Goal: Task Accomplishment & Management: Complete application form

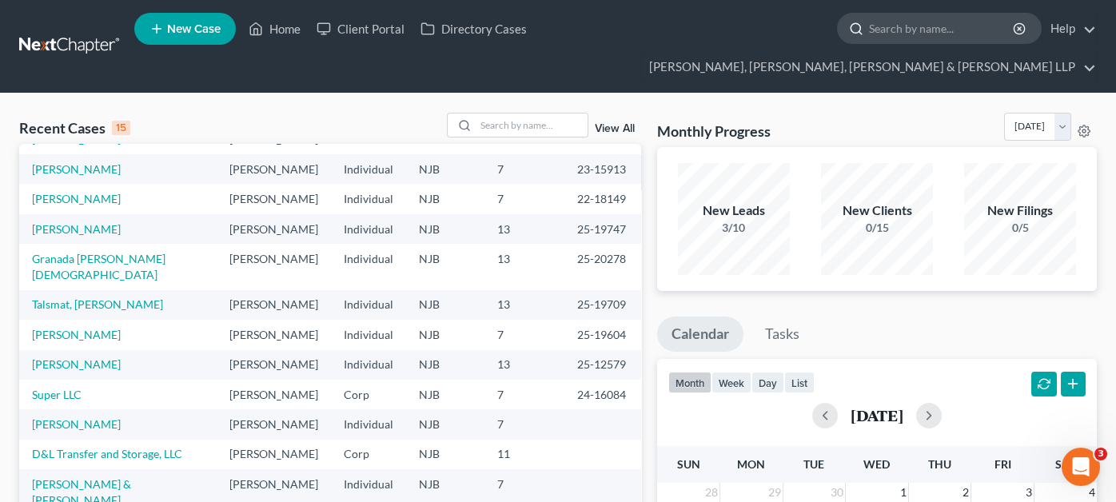
click at [869, 30] on input "search" at bounding box center [942, 29] width 146 height 30
type input "yara"
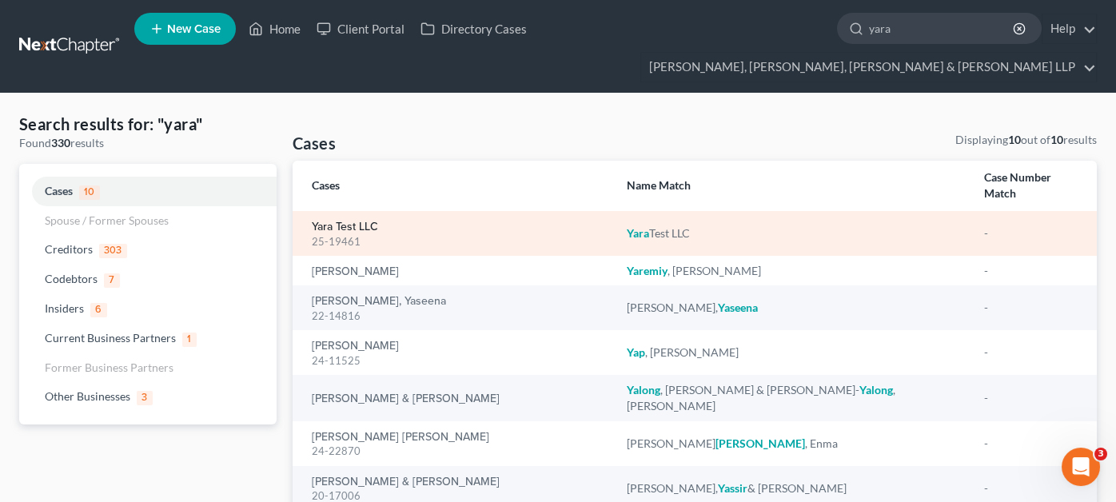
click at [366, 221] on link "Yara Test LLC" at bounding box center [345, 226] width 66 height 11
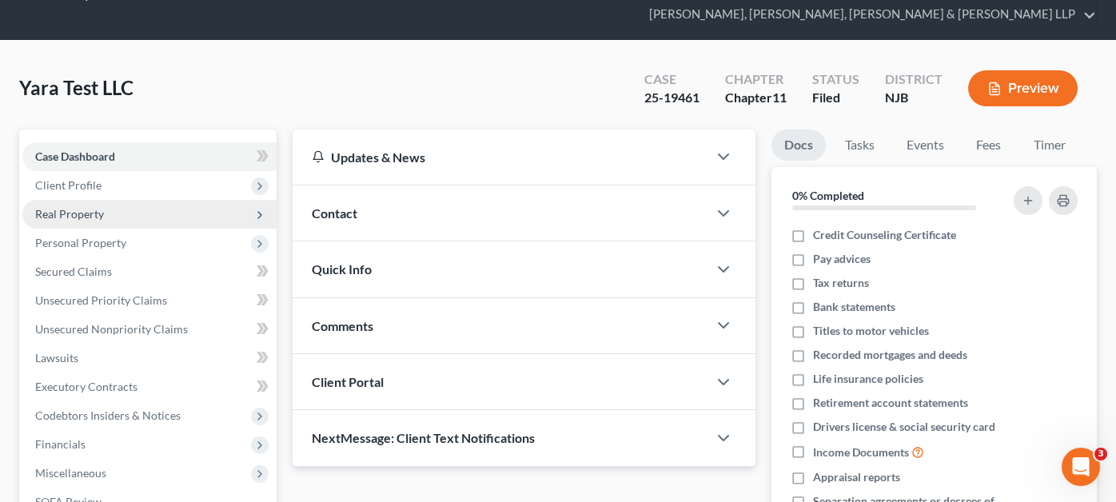
scroll to position [79, 0]
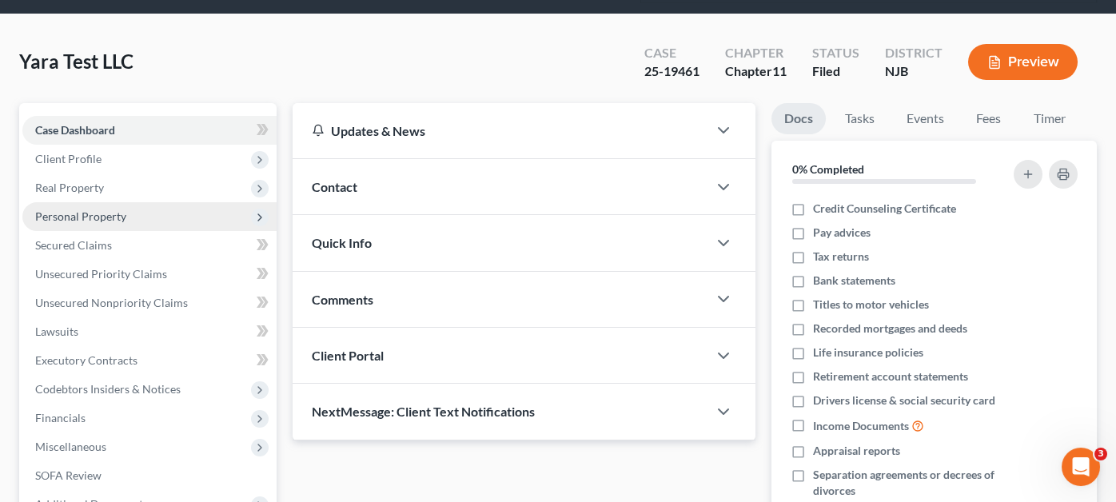
click at [146, 202] on span "Personal Property" at bounding box center [149, 216] width 254 height 29
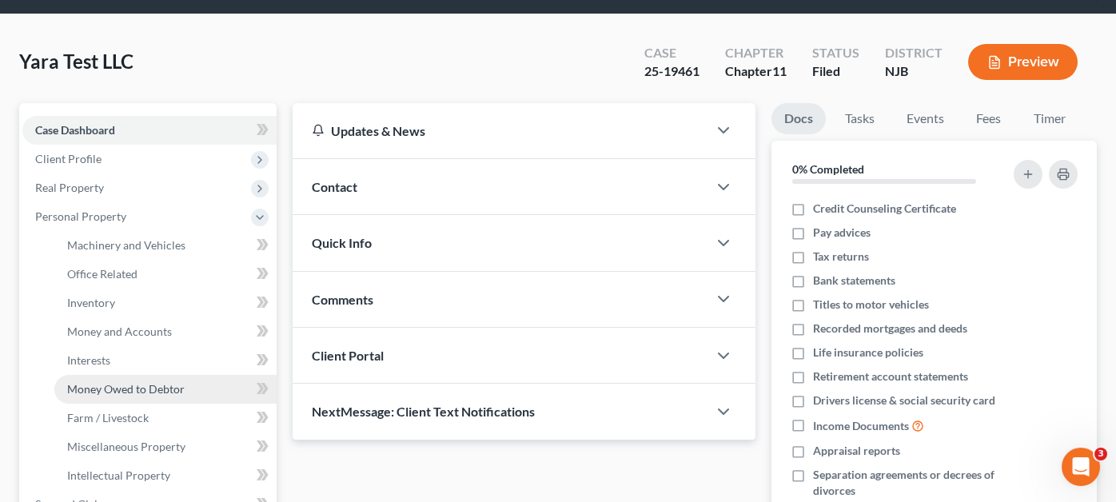
click at [132, 382] on span "Money Owed to Debtor" at bounding box center [125, 389] width 117 height 14
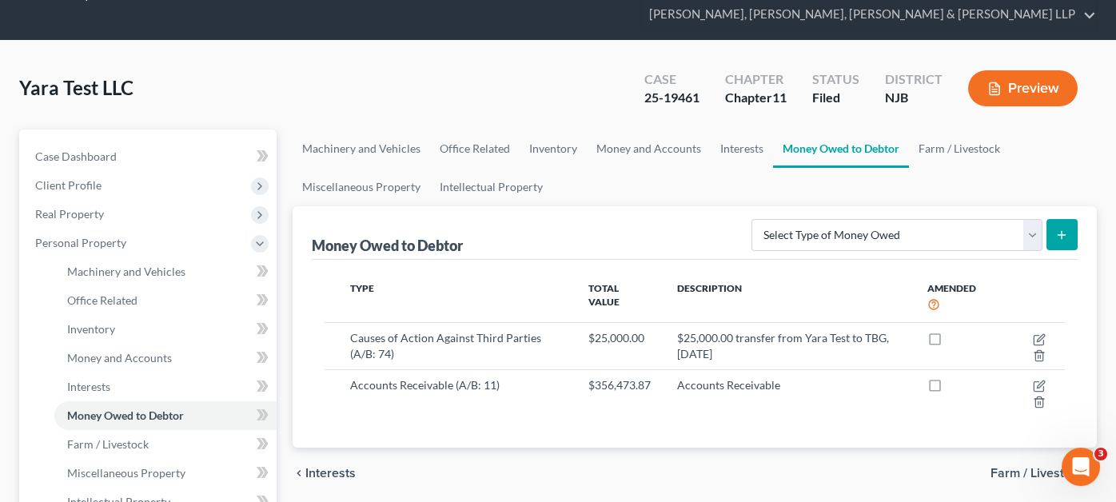
scroll to position [79, 0]
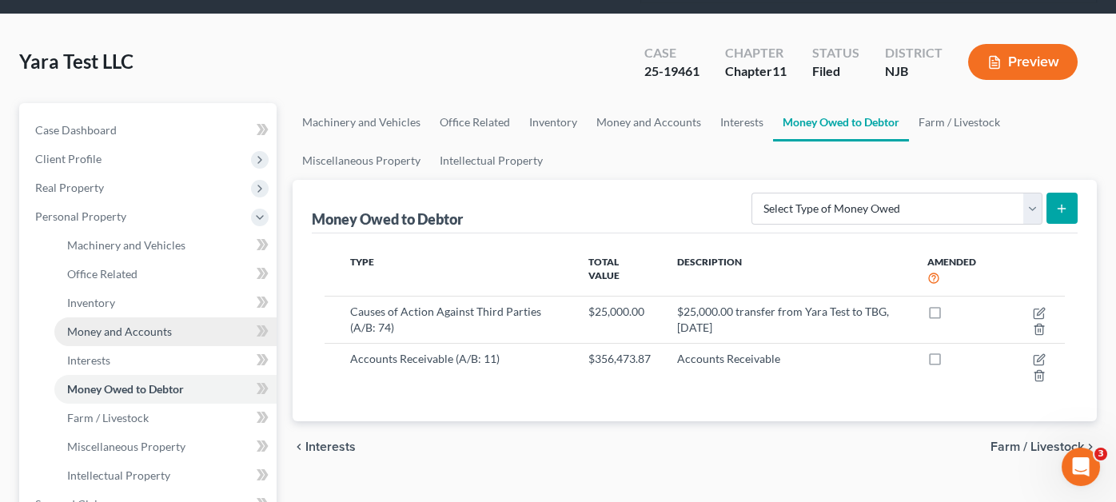
click at [117, 324] on span "Money and Accounts" at bounding box center [119, 331] width 105 height 14
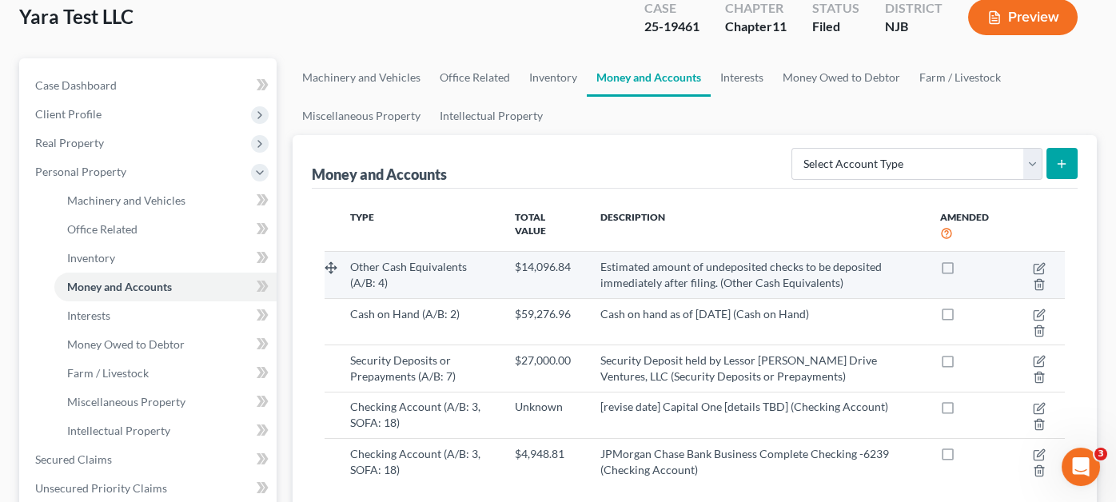
scroll to position [160, 0]
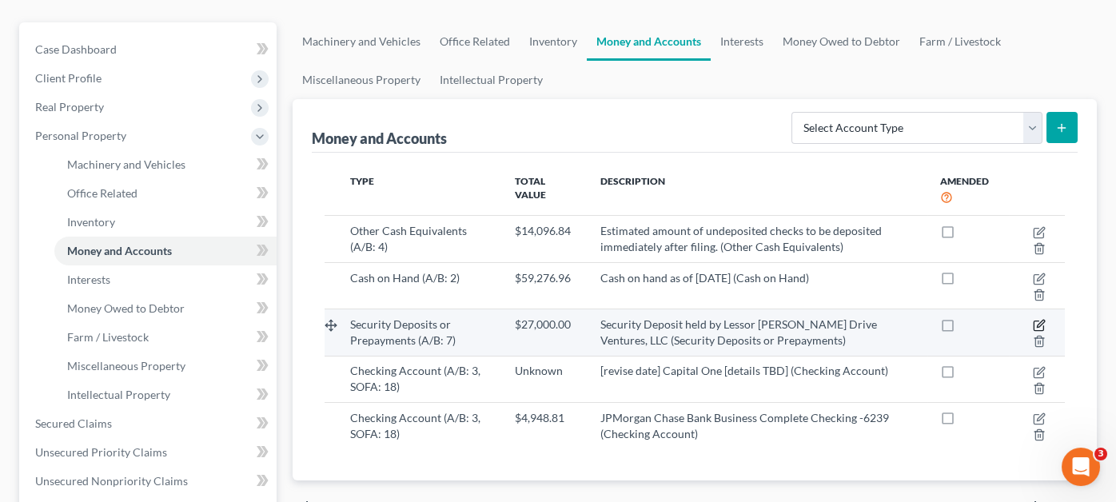
click at [1042, 320] on icon "button" at bounding box center [1040, 323] width 7 height 7
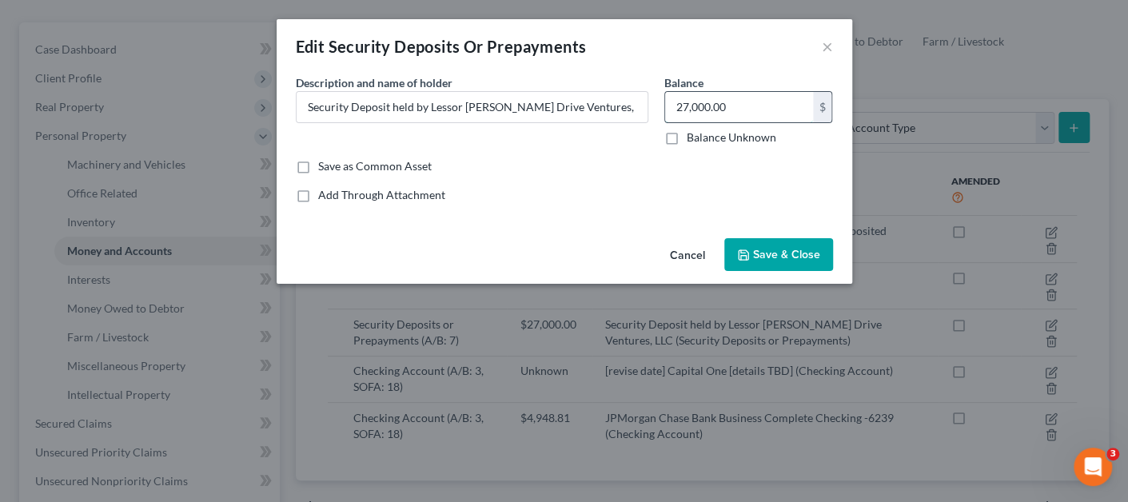
paste input "$25,630.8"
type input "25,630.80"
click at [766, 257] on span "Save & Close" at bounding box center [786, 255] width 67 height 14
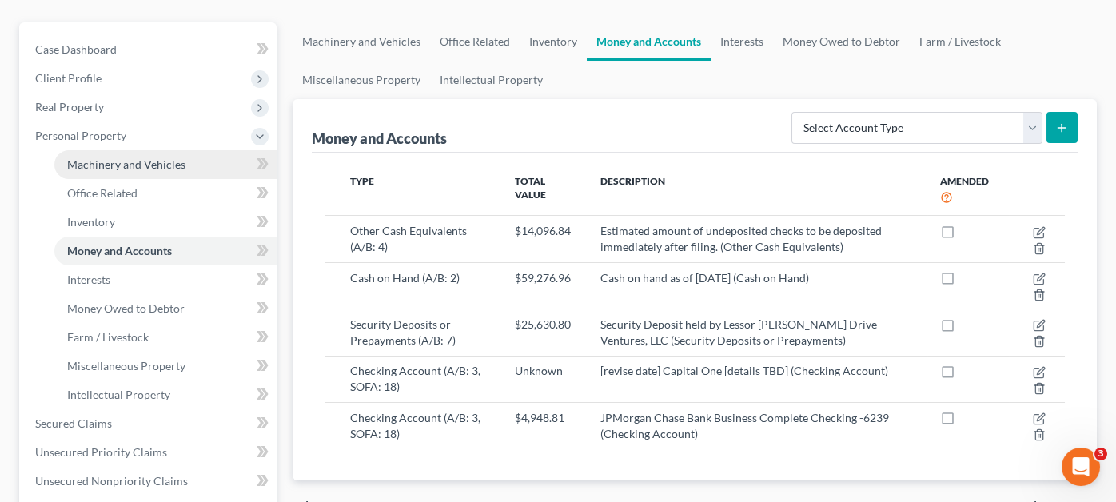
click at [151, 157] on span "Machinery and Vehicles" at bounding box center [126, 164] width 118 height 14
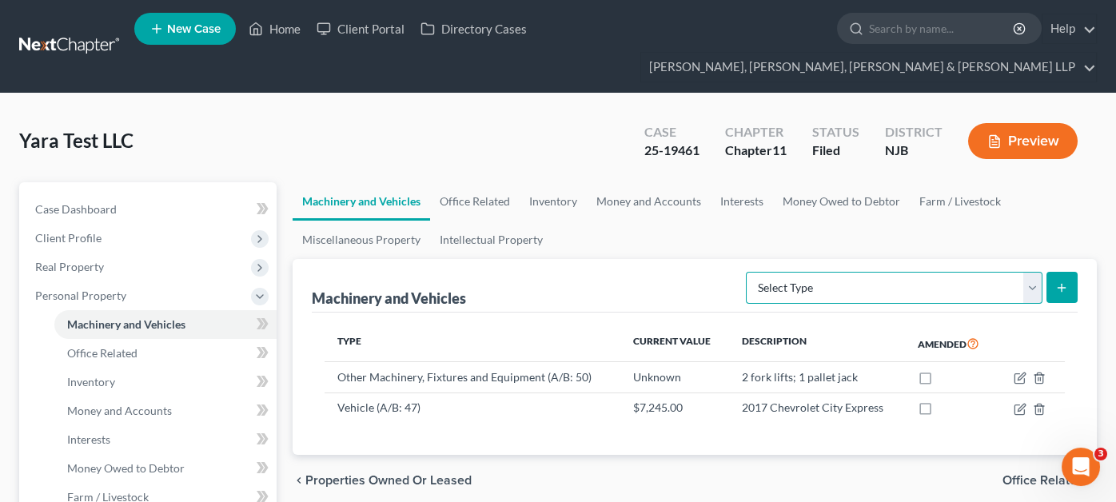
click at [958, 272] on select "Select Type Aircraft (A/B: 49) Other Machinery, Fixtures and Equipment (A/B: 50…" at bounding box center [894, 288] width 297 height 32
select select "other"
click at [749, 272] on select "Select Type Aircraft (A/B: 49) Other Machinery, Fixtures and Equipment (A/B: 50…" at bounding box center [894, 288] width 297 height 32
click at [1071, 272] on button "submit" at bounding box center [1061, 287] width 31 height 31
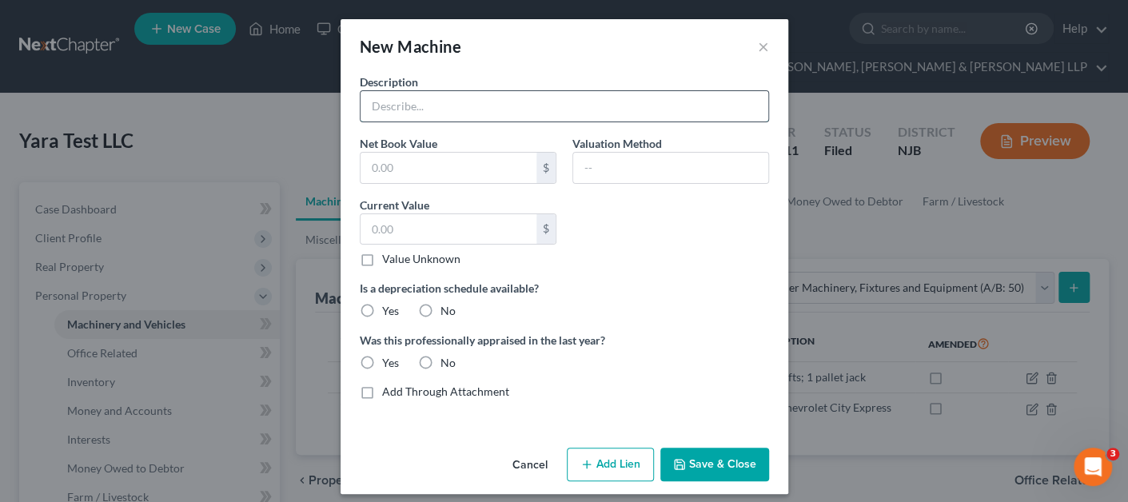
click at [459, 120] on input "text" at bounding box center [564, 106] width 408 height 30
paste input "Toyota 8HBW23 PALLET JACK"
type input "Toyota 8HBW23 PALLET JACK"
click at [391, 166] on input "text" at bounding box center [448, 168] width 176 height 30
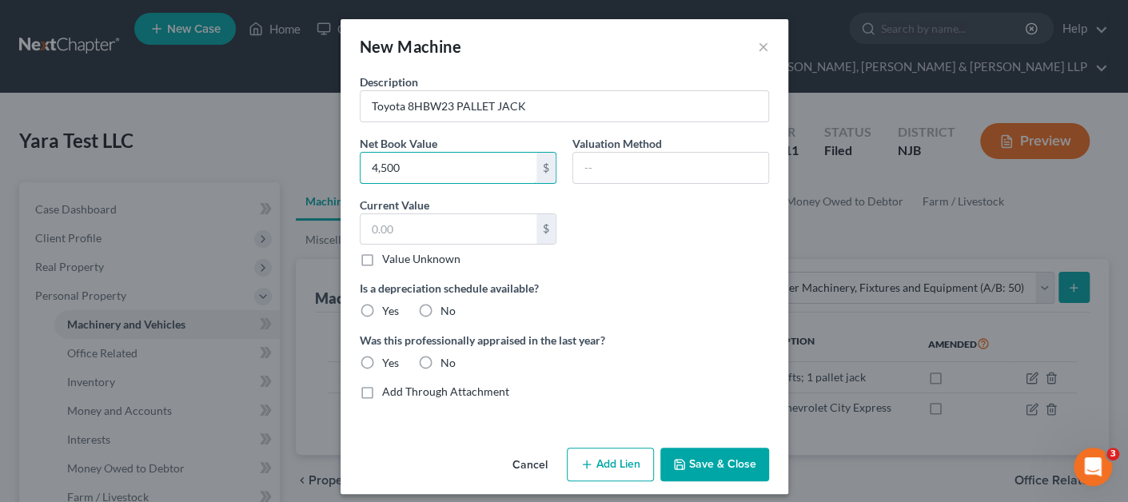
drag, startPoint x: 438, startPoint y: 157, endPoint x: 345, endPoint y: 153, distance: 92.8
click at [352, 153] on div "Net Book Value 4,500 $" at bounding box center [458, 159] width 213 height 49
type input "4,500"
click at [402, 214] on input "text" at bounding box center [448, 229] width 176 height 30
paste input "4,500"
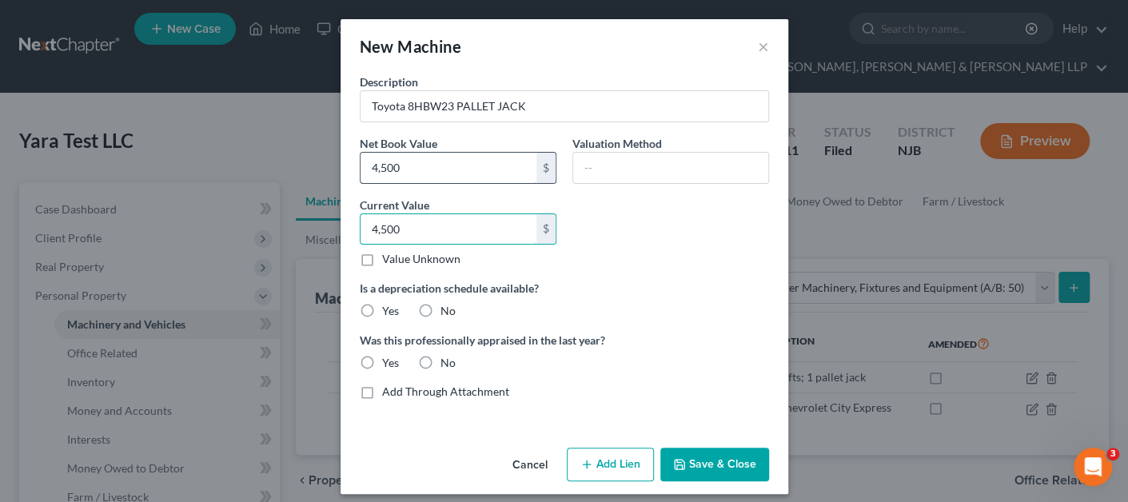
type input "4,500"
click at [634, 157] on input "text" at bounding box center [670, 168] width 195 height 30
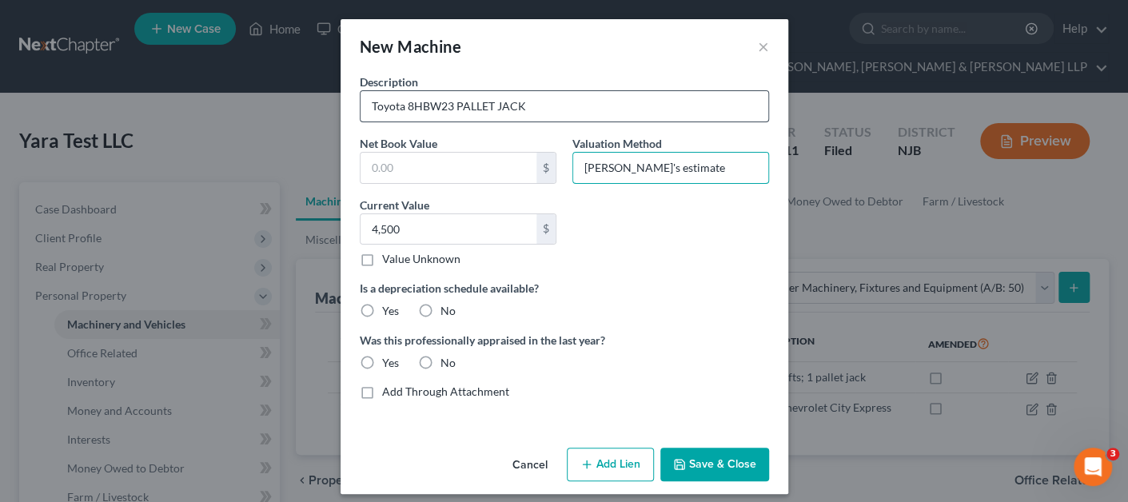
type input "[PERSON_NAME]'s estimate"
drag, startPoint x: 553, startPoint y: 99, endPoint x: 356, endPoint y: 102, distance: 196.6
click at [360, 100] on input "Toyota 8HBW23 PALLET JACK" at bounding box center [564, 106] width 408 height 30
click at [428, 298] on div "Is a depreciation schedule available? Yes No" at bounding box center [564, 299] width 425 height 39
click at [440, 303] on label "No" at bounding box center [447, 311] width 15 height 16
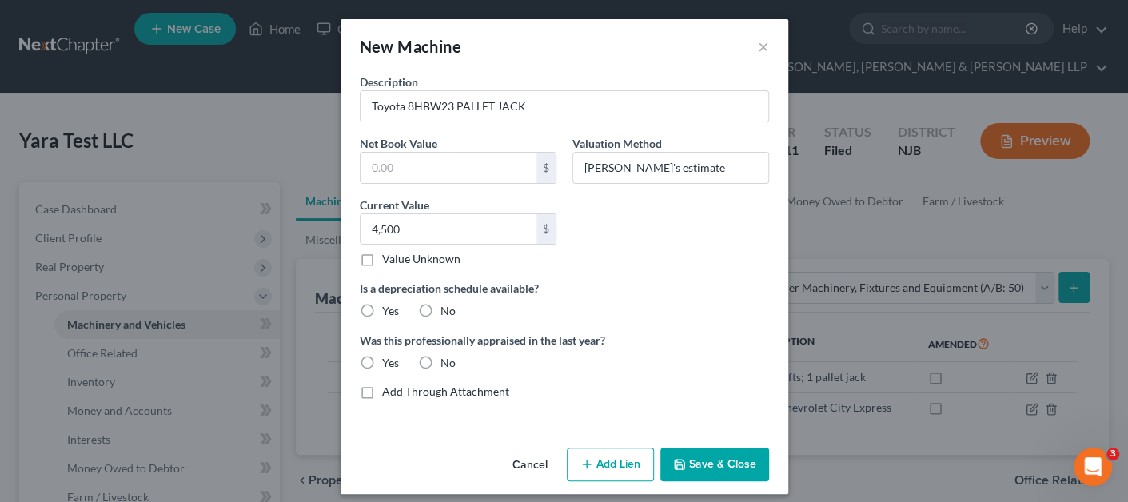
click at [447, 303] on input "No" at bounding box center [452, 308] width 10 height 10
radio input "true"
click at [440, 364] on label "No" at bounding box center [447, 363] width 15 height 16
click at [447, 364] on input "No" at bounding box center [452, 360] width 10 height 10
radio input "true"
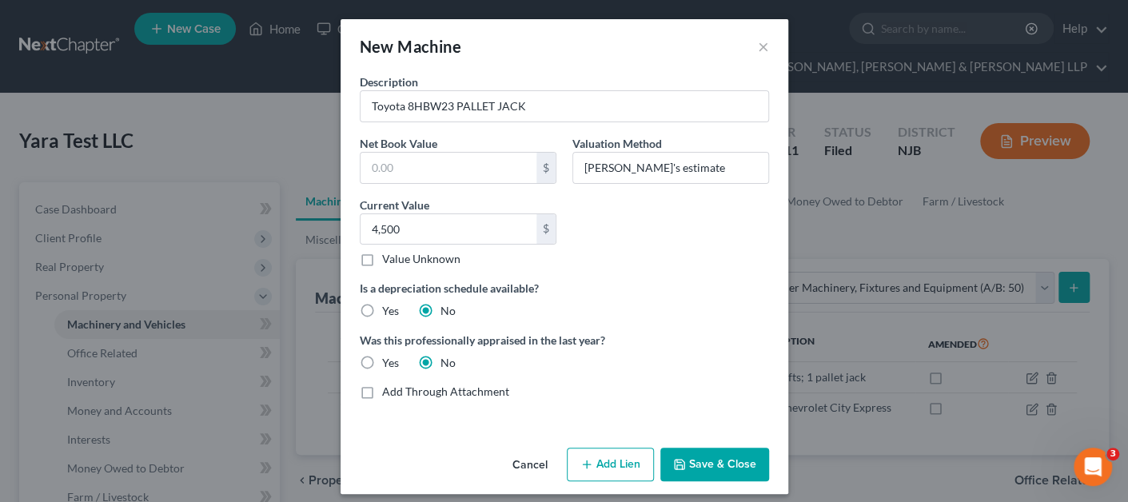
click at [692, 465] on button "Save & Close" at bounding box center [714, 465] width 109 height 34
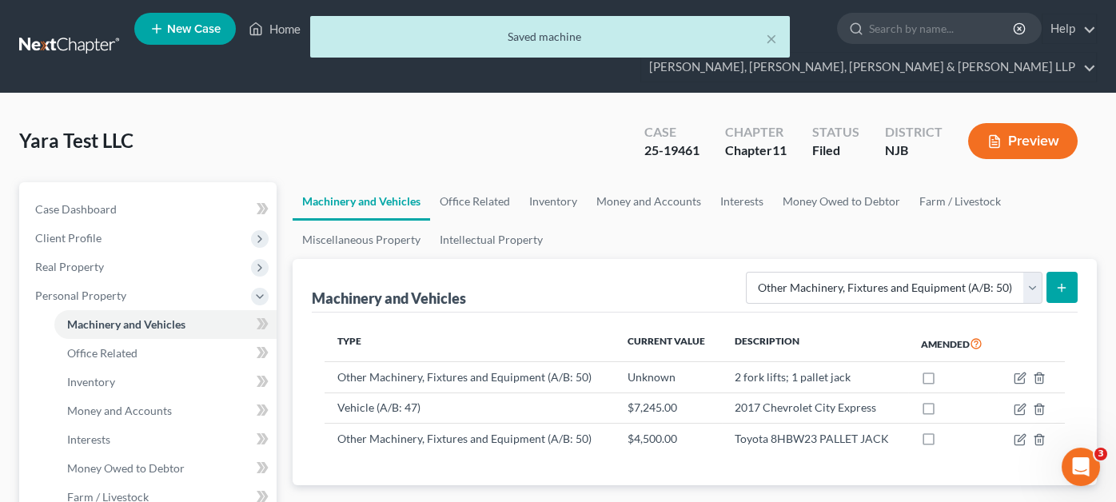
click at [1060, 288] on line "submit" at bounding box center [1061, 288] width 7 height 0
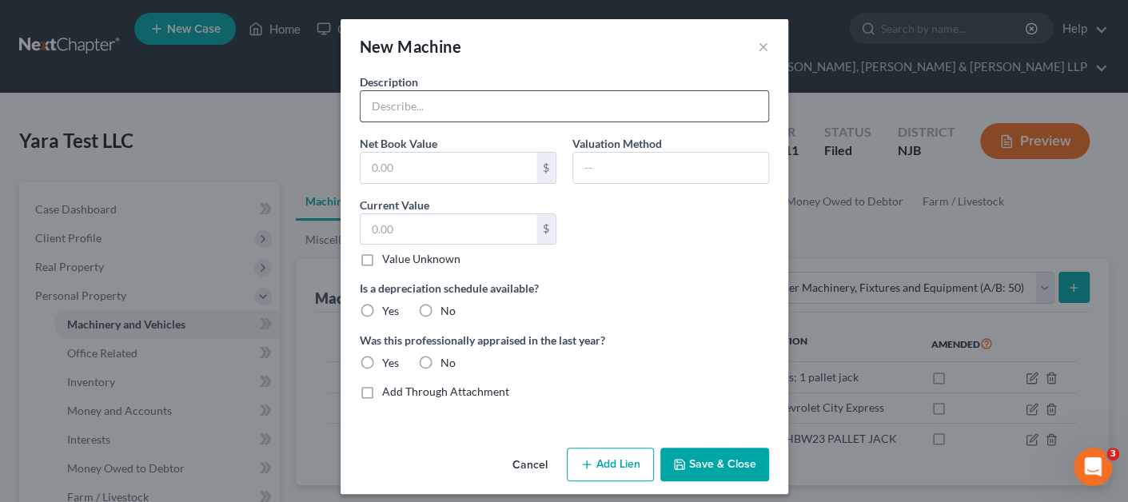
click at [448, 104] on input "text" at bounding box center [564, 106] width 408 height 30
paste input "CATERPILLAR T 30 D FORK LIFT"
type input "CATERPILLAR T 30 D FORK LIFT"
click at [448, 221] on input "text" at bounding box center [448, 229] width 176 height 30
paste input "2000"
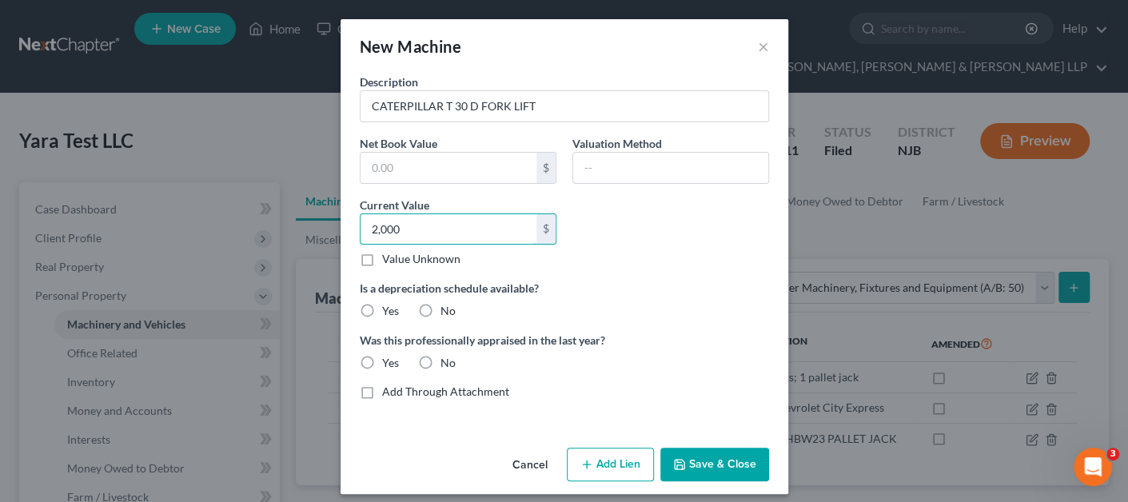
type input "2,000"
click at [440, 305] on label "No" at bounding box center [447, 311] width 15 height 16
click at [447, 305] on input "No" at bounding box center [452, 308] width 10 height 10
radio input "true"
click at [438, 352] on div "Was this professionally appraised in the last year? Yes No" at bounding box center [564, 351] width 425 height 39
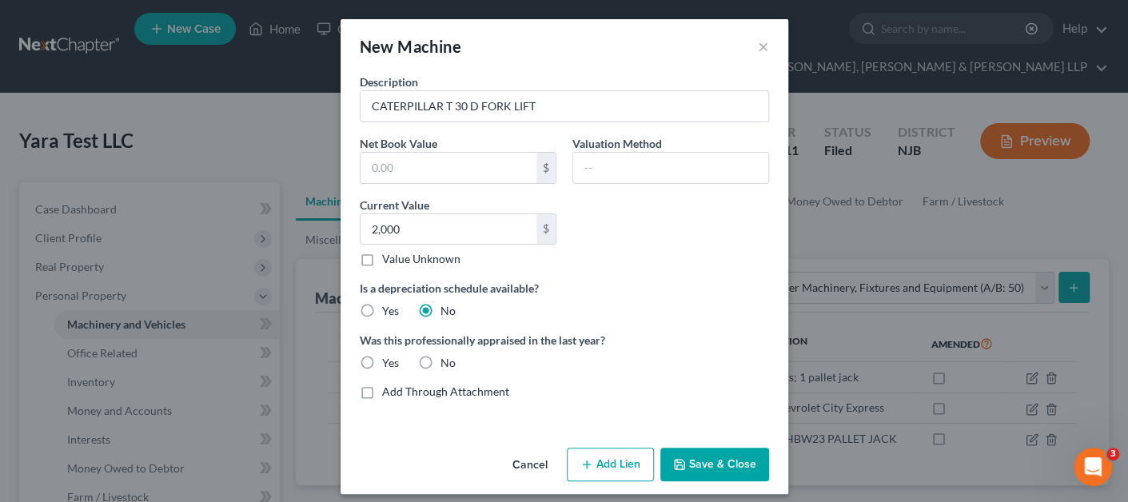
click at [440, 364] on label "No" at bounding box center [447, 363] width 15 height 16
click at [447, 364] on input "No" at bounding box center [452, 360] width 10 height 10
radio input "true"
click at [642, 154] on input "text" at bounding box center [670, 168] width 195 height 30
type input "[PERSON_NAME]'s estimate"
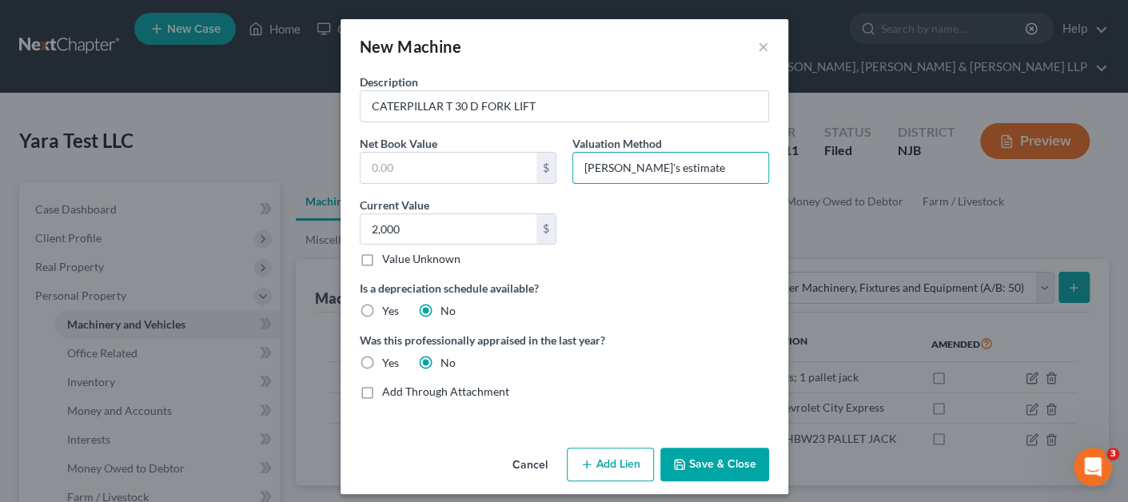
click at [685, 461] on button "Save & Close" at bounding box center [714, 465] width 109 height 34
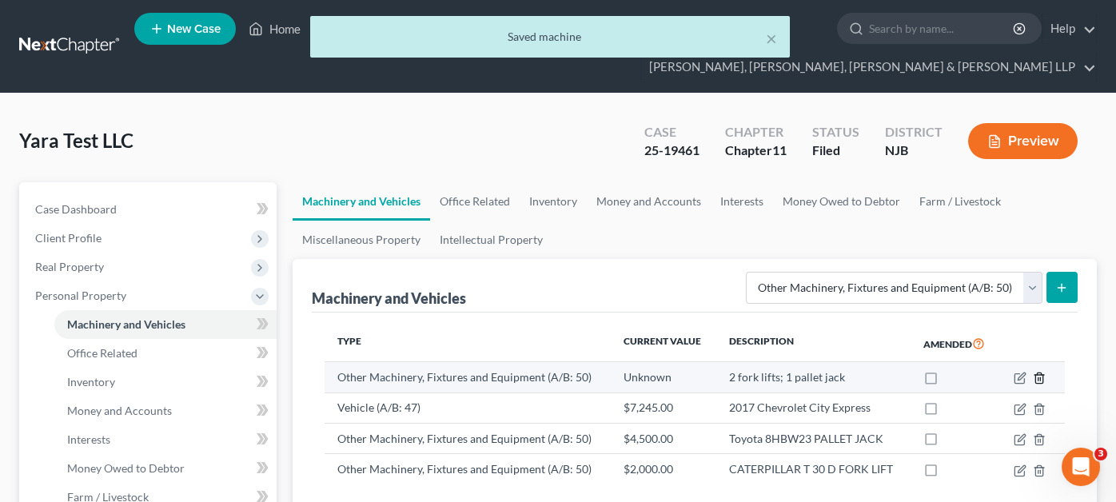
click at [1042, 373] on icon "button" at bounding box center [1038, 378] width 7 height 10
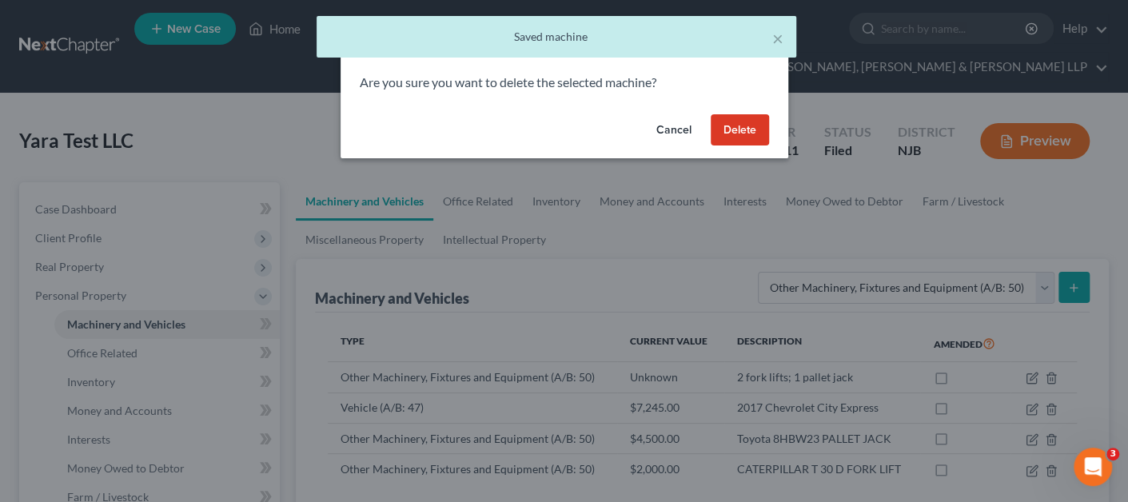
click at [712, 128] on button "Delete" at bounding box center [740, 130] width 58 height 32
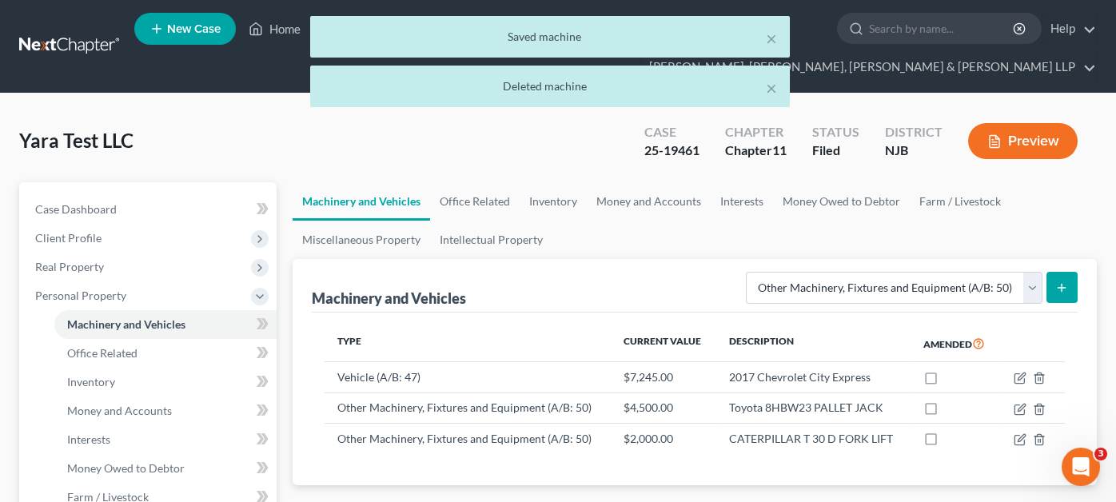
scroll to position [79, 0]
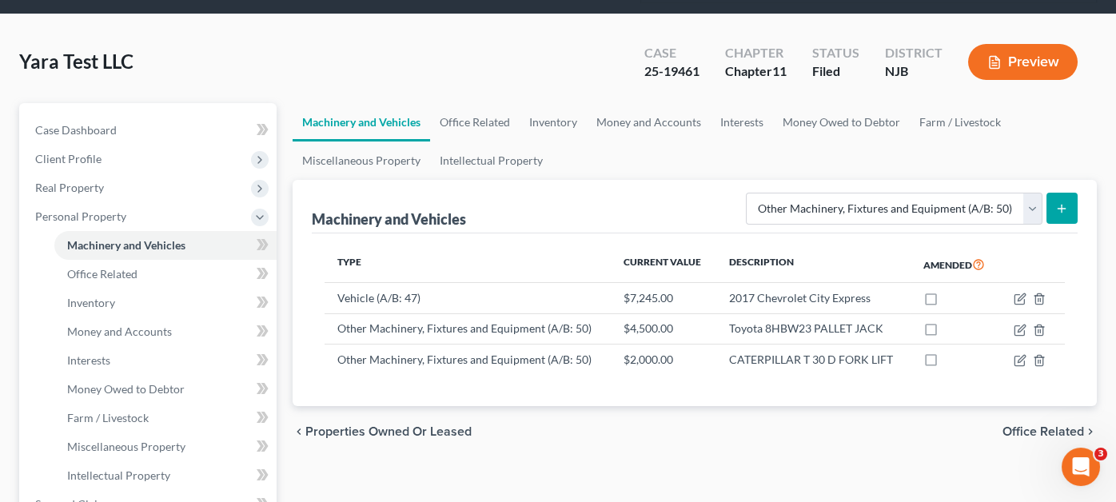
click at [1064, 202] on icon "submit" at bounding box center [1061, 208] width 13 height 13
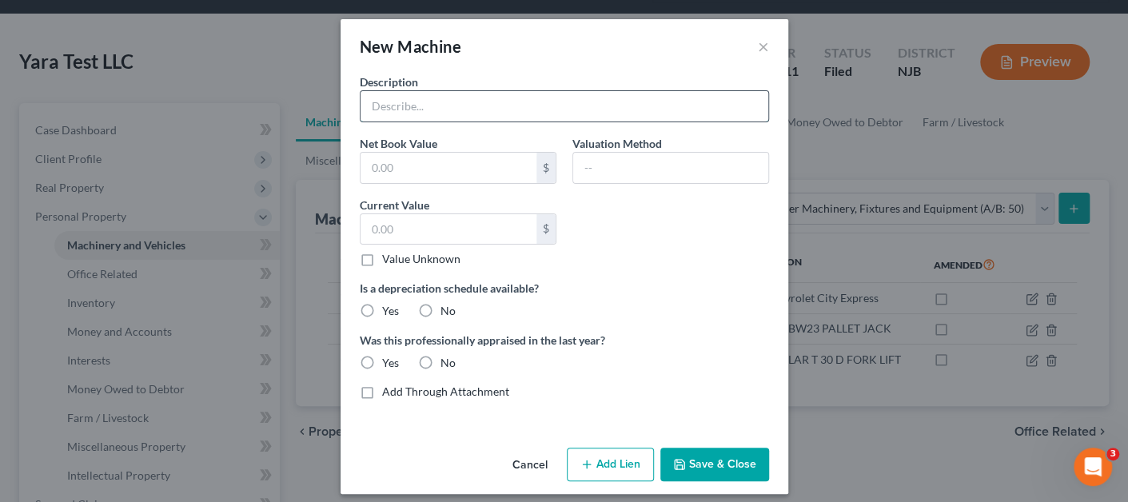
click at [510, 113] on input "text" at bounding box center [564, 106] width 408 height 30
paste input "TOYOTA ELECTRIC FORK LIFT 7FBEU15"
type input "TOYOTA ELECTRIC FORK LIFT 7FBEU15"
click at [452, 233] on input "text" at bounding box center [448, 229] width 176 height 30
paste input "9000"
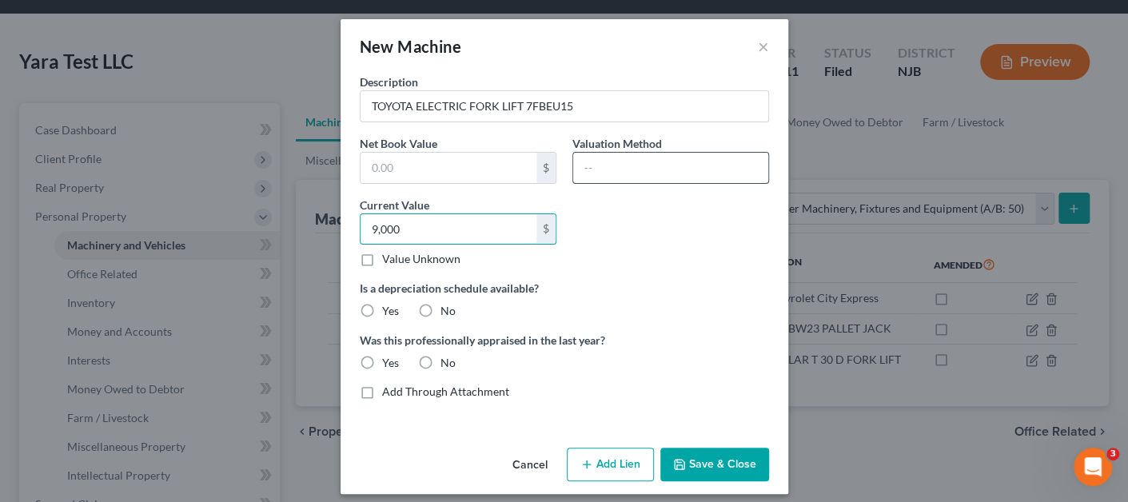
type input "9,000"
click at [638, 176] on input "text" at bounding box center [670, 168] width 195 height 30
type input "[PERSON_NAME]'s estimate"
click at [440, 313] on label "No" at bounding box center [447, 311] width 15 height 16
click at [447, 313] on input "No" at bounding box center [452, 308] width 10 height 10
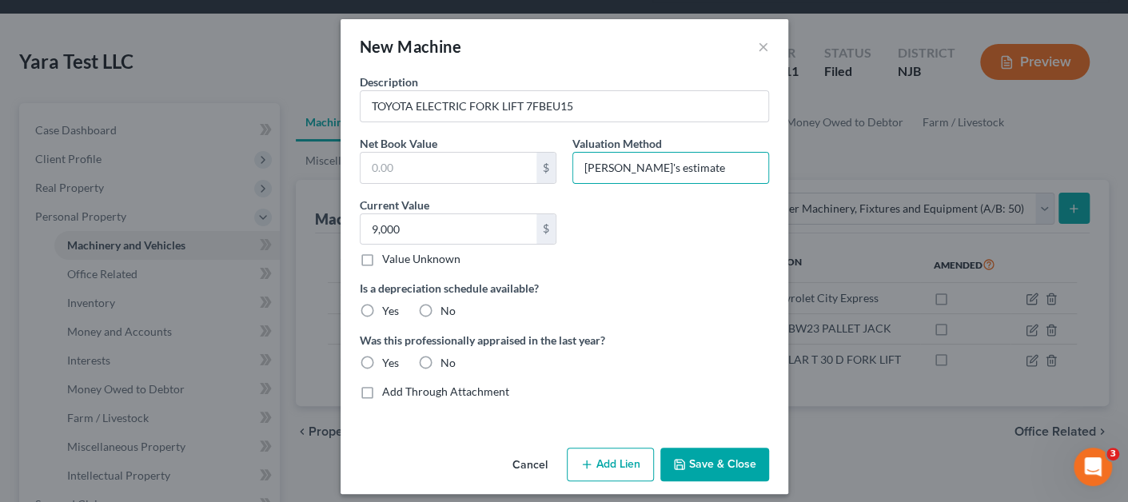
radio input "true"
click at [440, 355] on label "No" at bounding box center [447, 363] width 15 height 16
click at [447, 355] on input "No" at bounding box center [452, 360] width 10 height 10
radio input "true"
click at [714, 448] on button "Save & Close" at bounding box center [714, 465] width 109 height 34
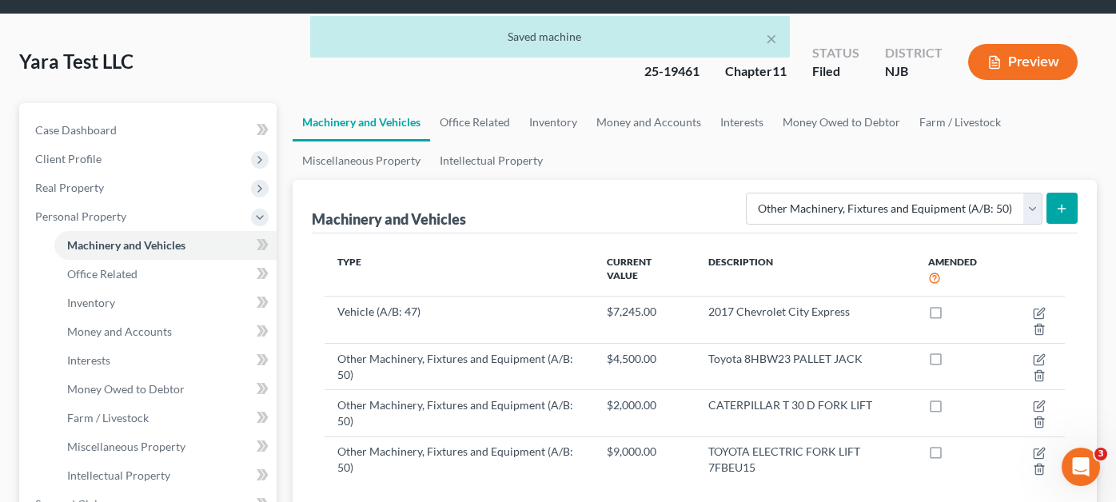
click at [1069, 193] on button "submit" at bounding box center [1061, 208] width 31 height 31
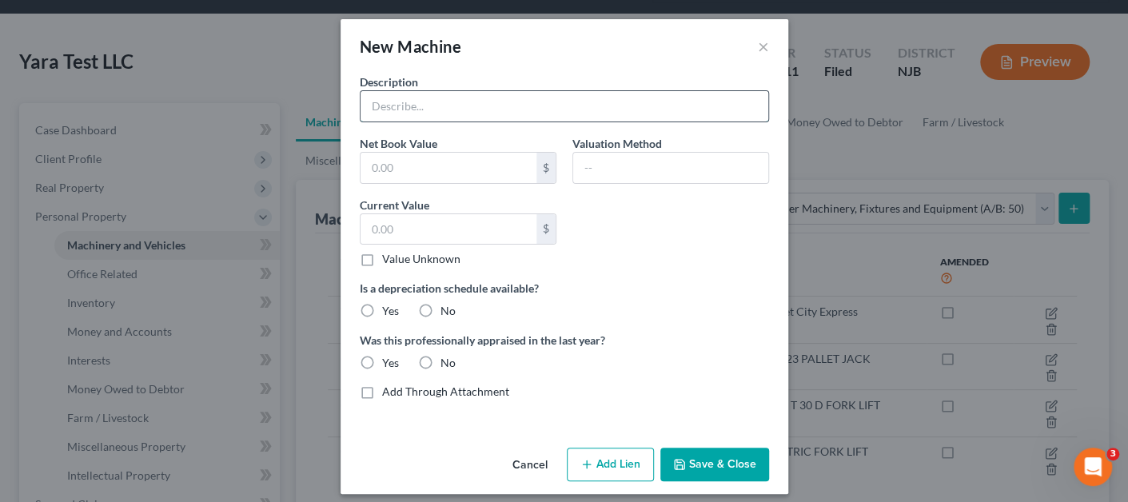
click at [522, 117] on input "text" at bounding box center [564, 106] width 408 height 30
paste input "2 HYSTER PC 1.5 PALLET JACKS"
type input "2 HYSTER PC 1.5 PALLET JACKS"
click at [597, 120] on input "2 HYSTER PC 1.5 PALLET JACKS" at bounding box center [564, 106] width 408 height 30
click at [598, 162] on input "text" at bounding box center [670, 168] width 195 height 30
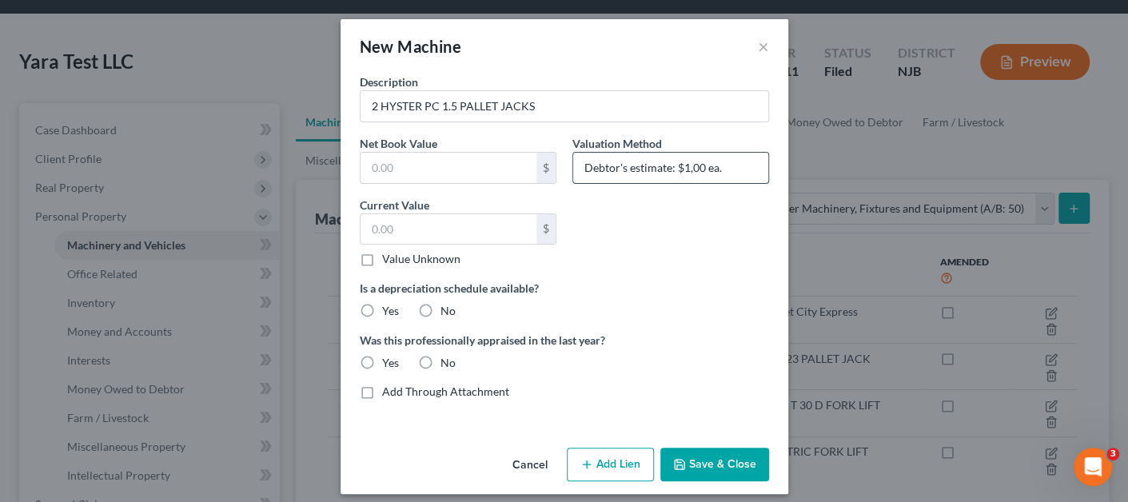
click at [693, 165] on input "Debtor's estimate: $1,00 ea." at bounding box center [670, 168] width 195 height 30
type input "Debtor's estimate: $1,000.00 ea."
click at [464, 229] on input "text" at bounding box center [448, 229] width 176 height 30
type input "2,000"
click at [440, 308] on label "No" at bounding box center [447, 311] width 15 height 16
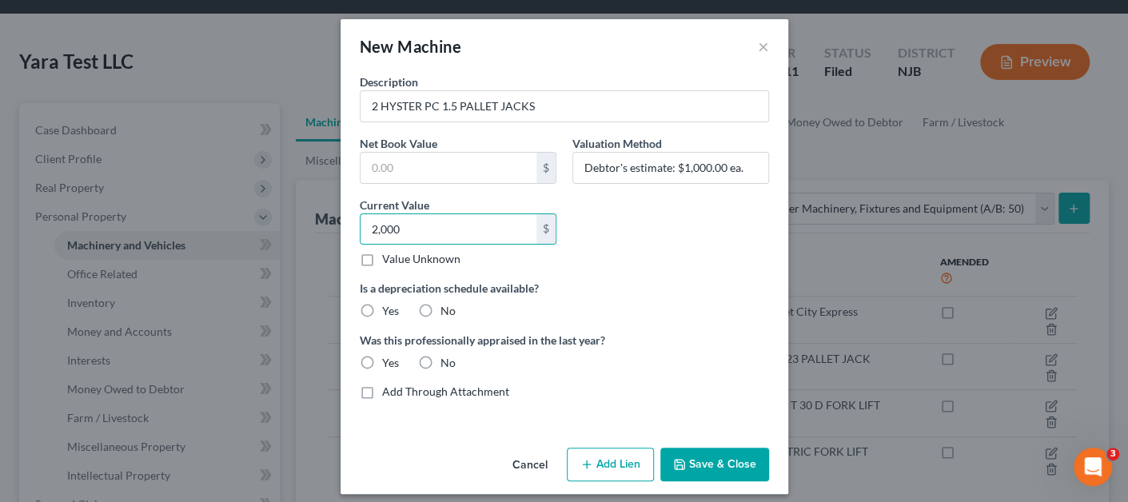
click at [447, 308] on input "No" at bounding box center [452, 308] width 10 height 10
radio input "true"
click at [429, 346] on label "Was this professionally appraised in the last year?" at bounding box center [564, 340] width 409 height 17
click at [440, 356] on label "No" at bounding box center [447, 363] width 15 height 16
click at [447, 356] on input "No" at bounding box center [452, 360] width 10 height 10
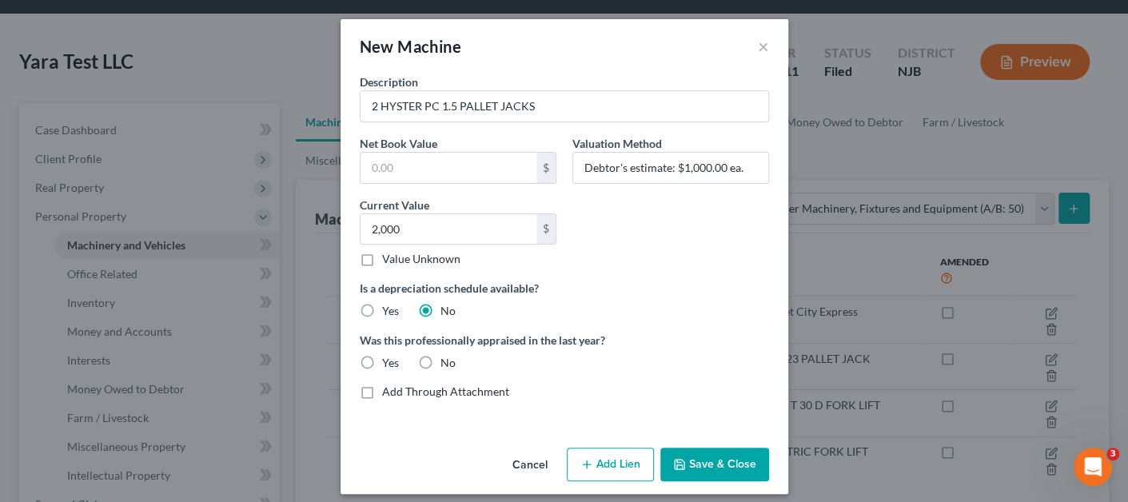
radio input "true"
click at [730, 461] on button "Save & Close" at bounding box center [714, 465] width 109 height 34
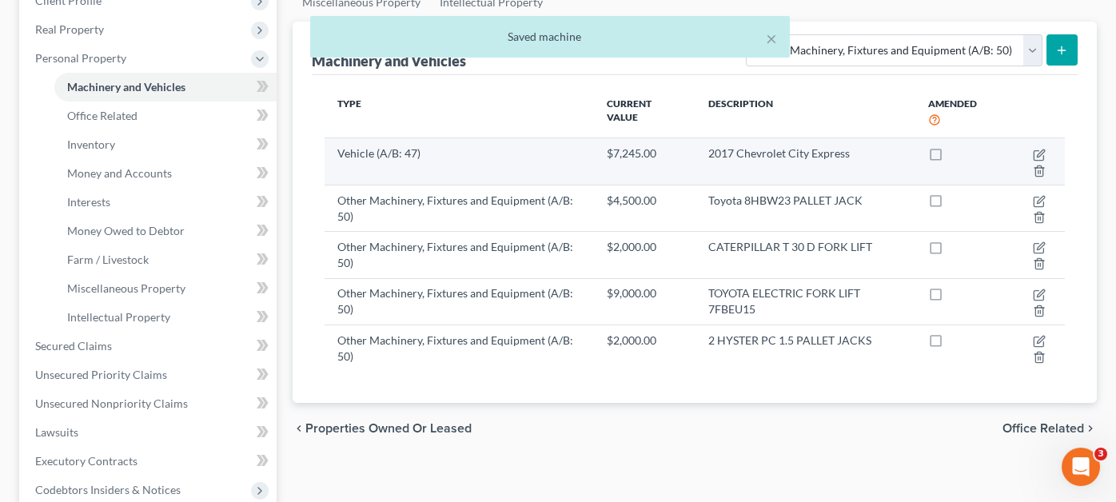
scroll to position [240, 0]
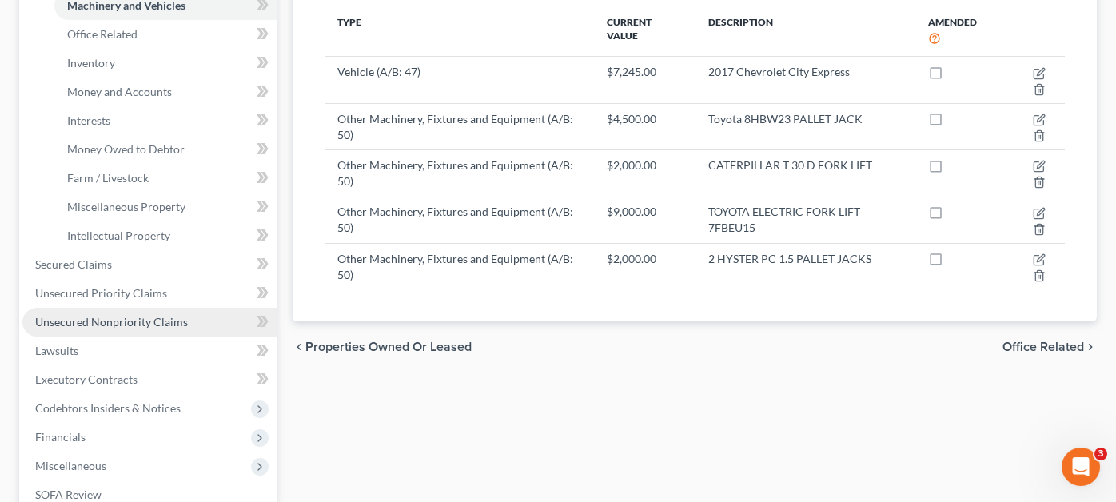
click at [86, 315] on span "Unsecured Nonpriority Claims" at bounding box center [111, 322] width 153 height 14
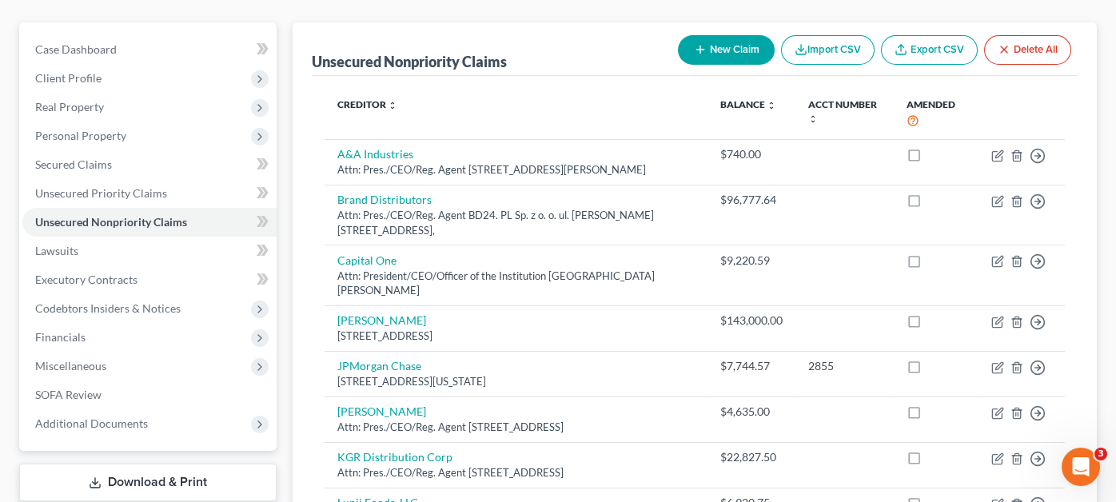
scroll to position [143, 0]
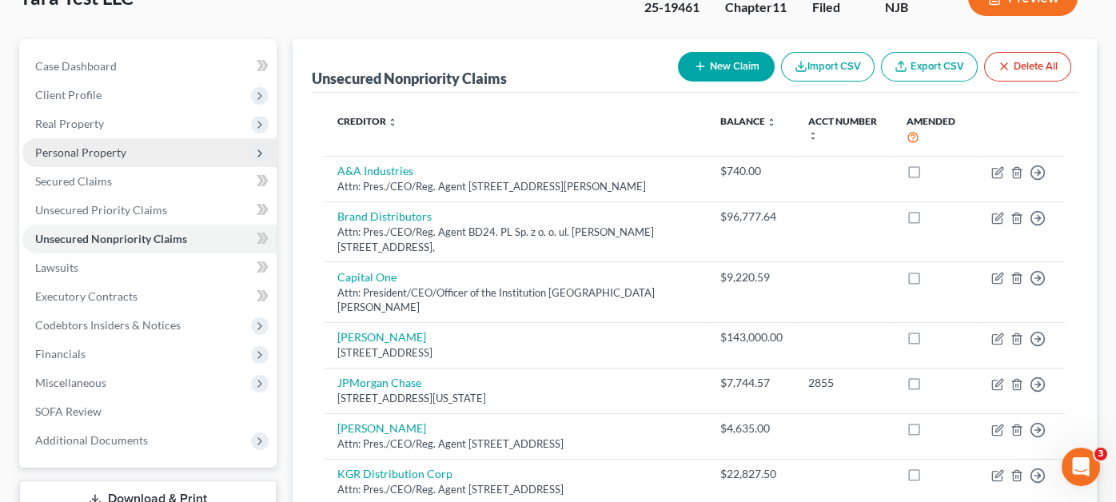
click at [147, 138] on span "Personal Property" at bounding box center [149, 152] width 254 height 29
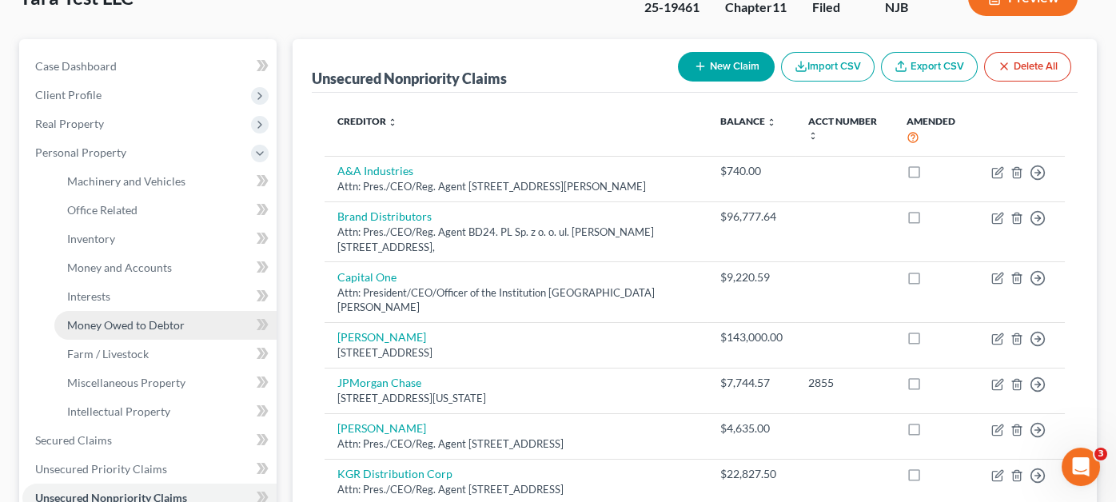
click at [122, 318] on span "Money Owed to Debtor" at bounding box center [125, 325] width 117 height 14
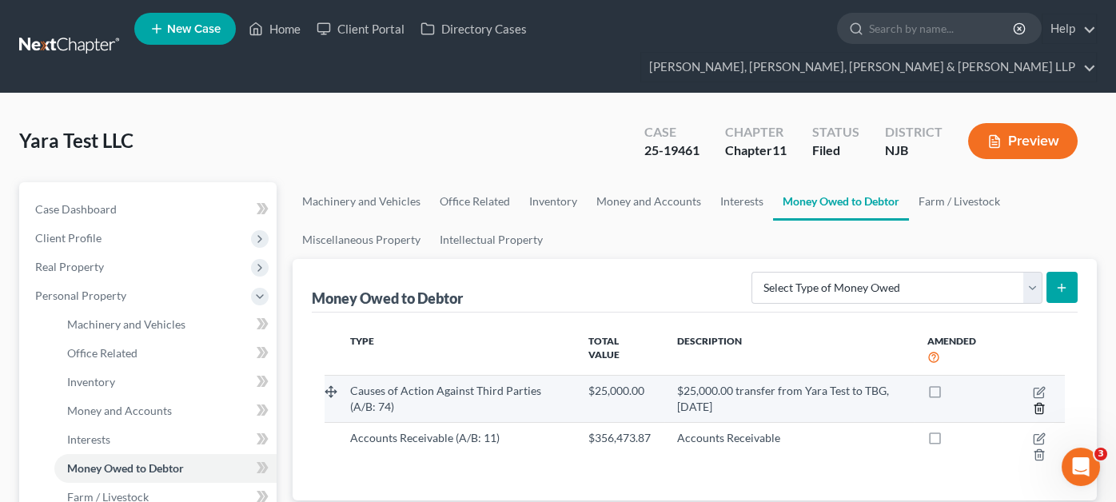
click at [1038, 402] on icon "button" at bounding box center [1039, 408] width 13 height 13
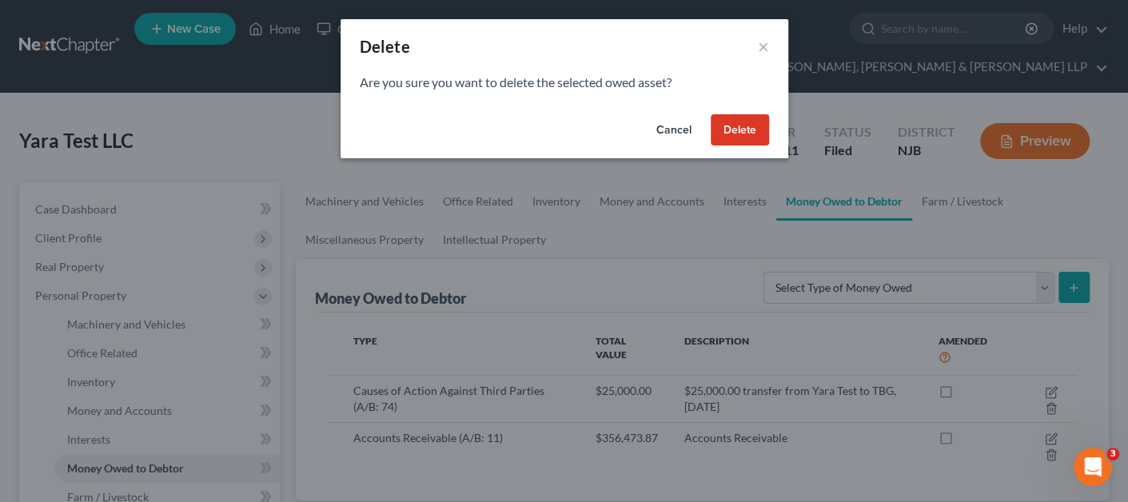
click at [711, 138] on button "Delete" at bounding box center [740, 130] width 58 height 32
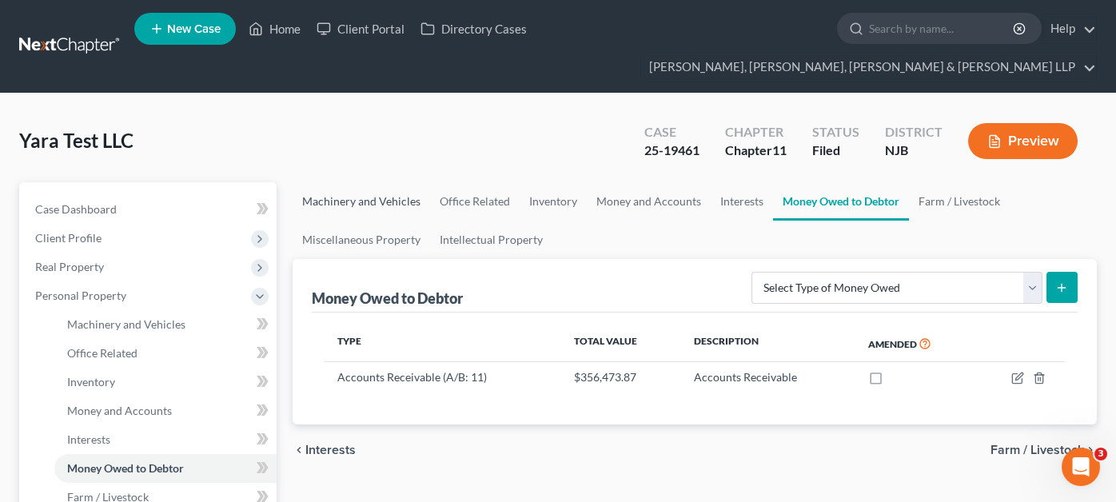
click at [387, 182] on link "Machinery and Vehicles" at bounding box center [361, 201] width 137 height 38
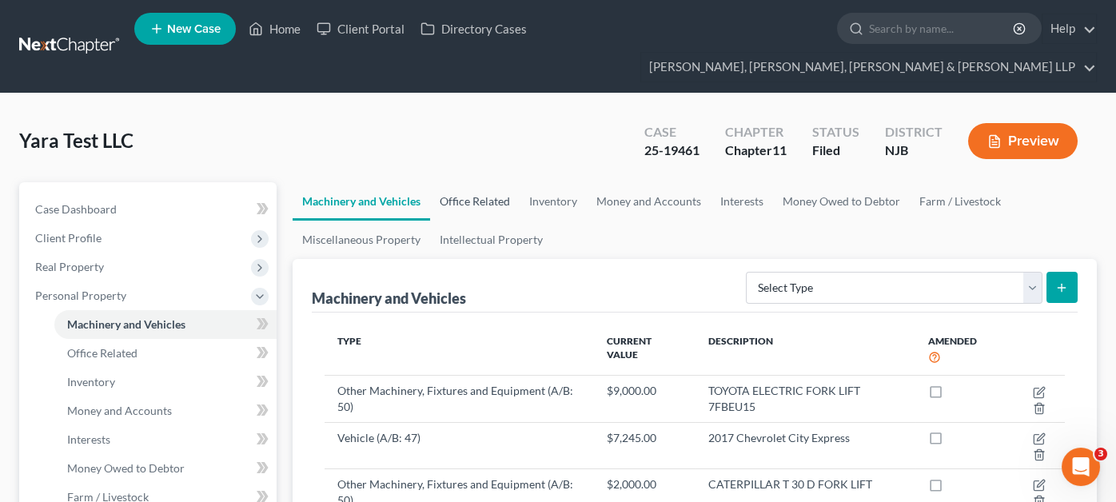
click at [478, 182] on link "Office Related" at bounding box center [475, 201] width 90 height 38
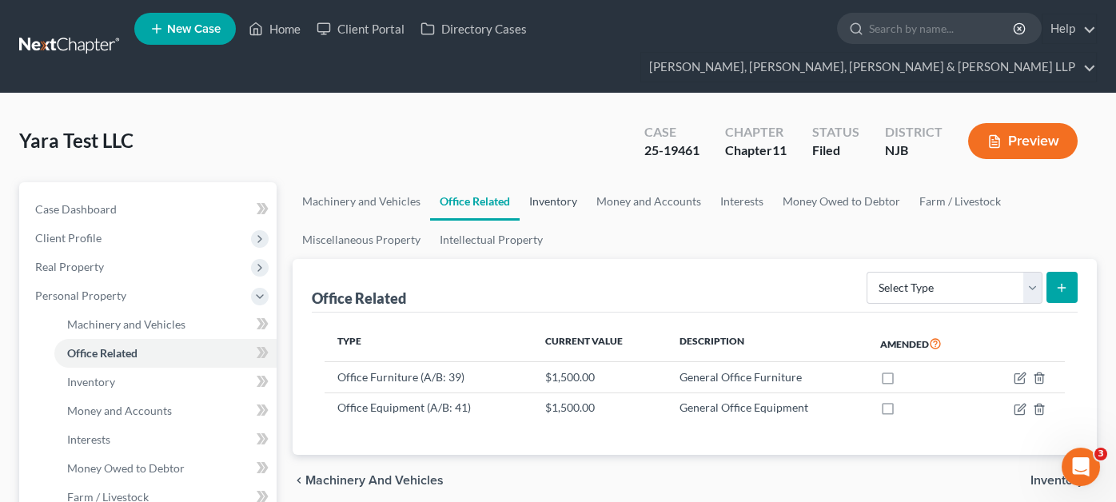
click at [564, 182] on link "Inventory" at bounding box center [552, 201] width 67 height 38
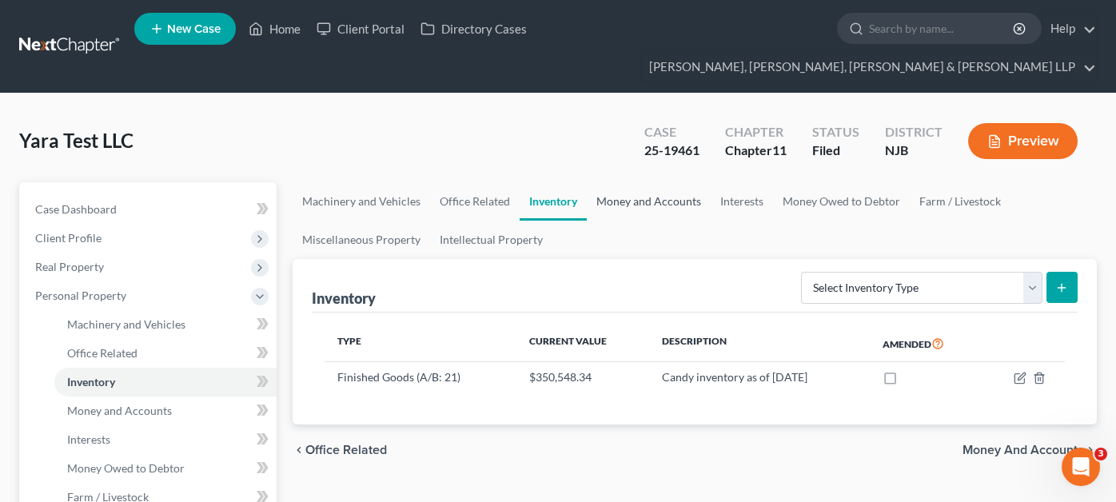
click at [666, 182] on link "Money and Accounts" at bounding box center [649, 201] width 124 height 38
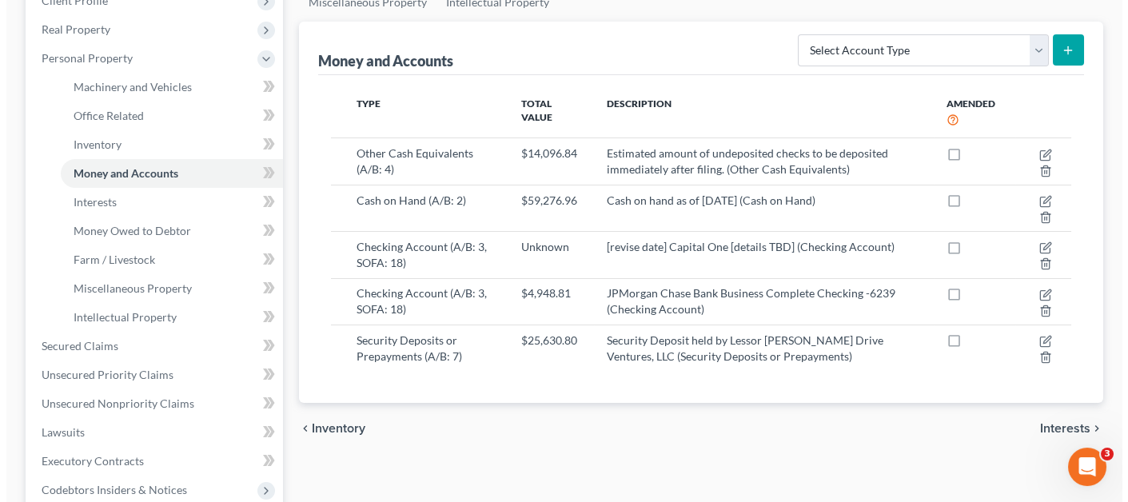
scroll to position [240, 0]
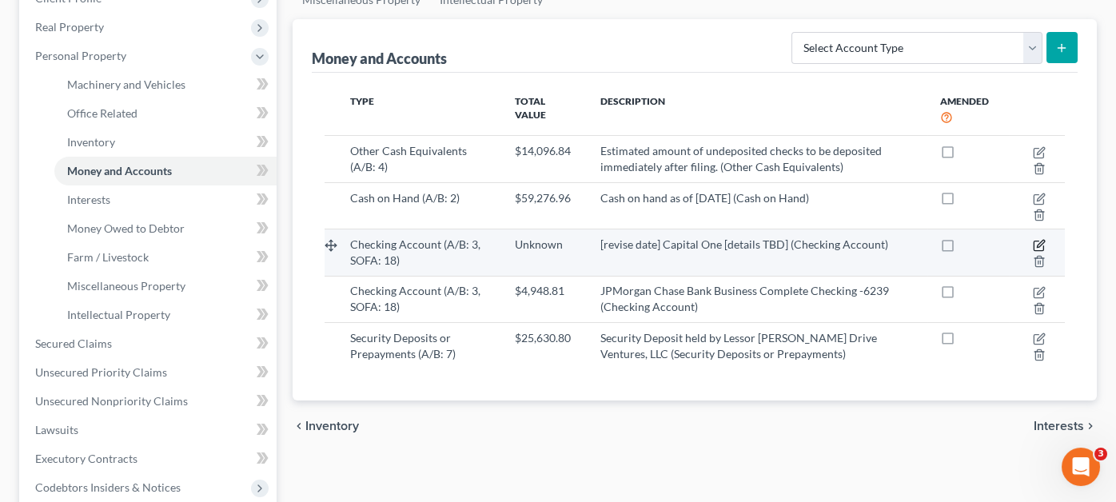
click at [1041, 239] on icon "button" at bounding box center [1039, 245] width 13 height 13
select select "48"
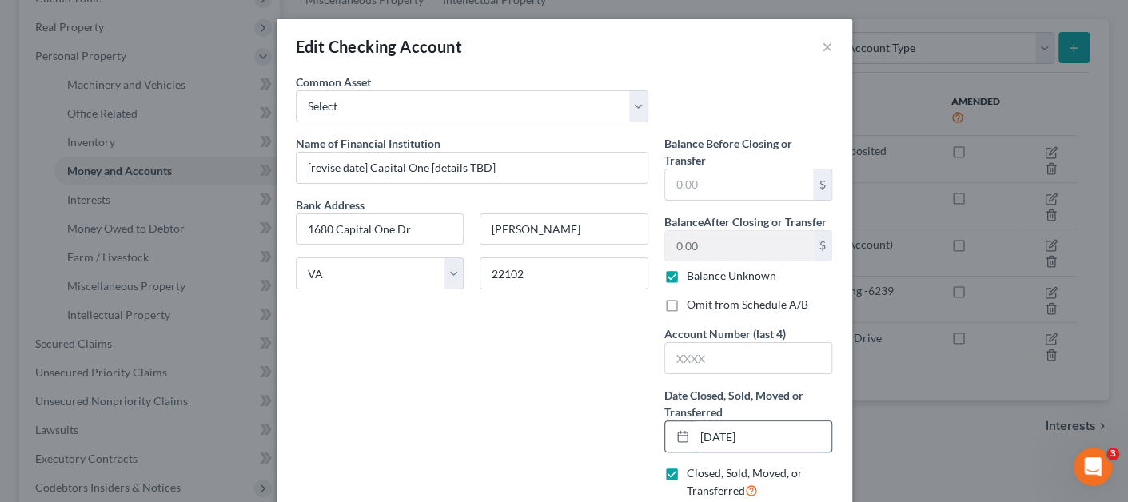
drag, startPoint x: 695, startPoint y: 432, endPoint x: 793, endPoint y: 432, distance: 97.5
click at [793, 432] on input "[DATE]" at bounding box center [763, 436] width 137 height 30
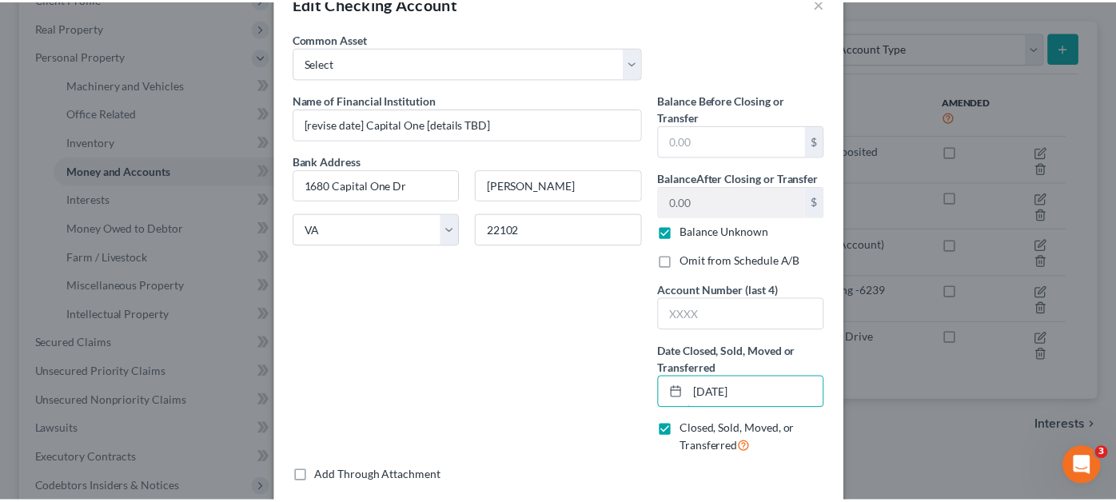
scroll to position [124, 0]
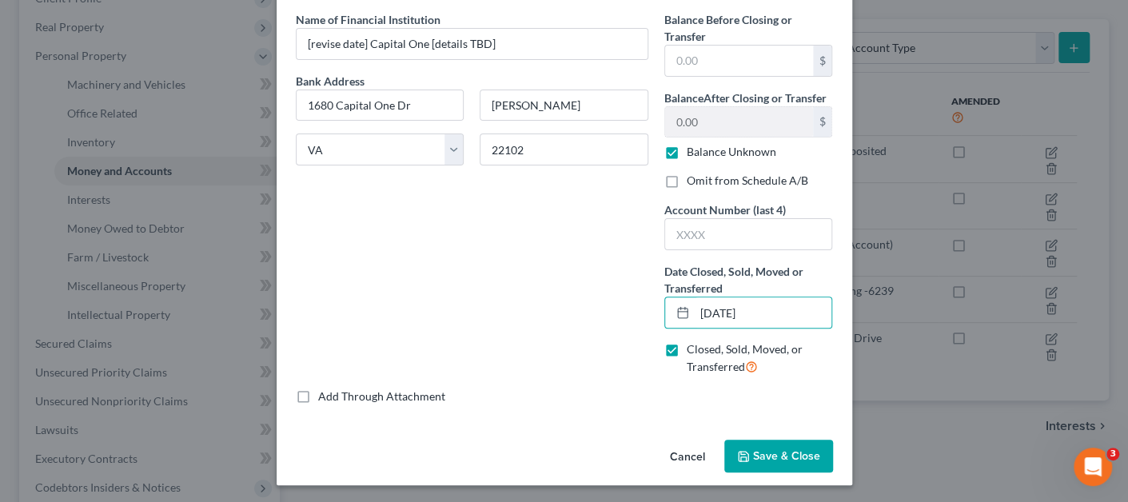
click at [679, 454] on button "Cancel" at bounding box center [687, 457] width 61 height 32
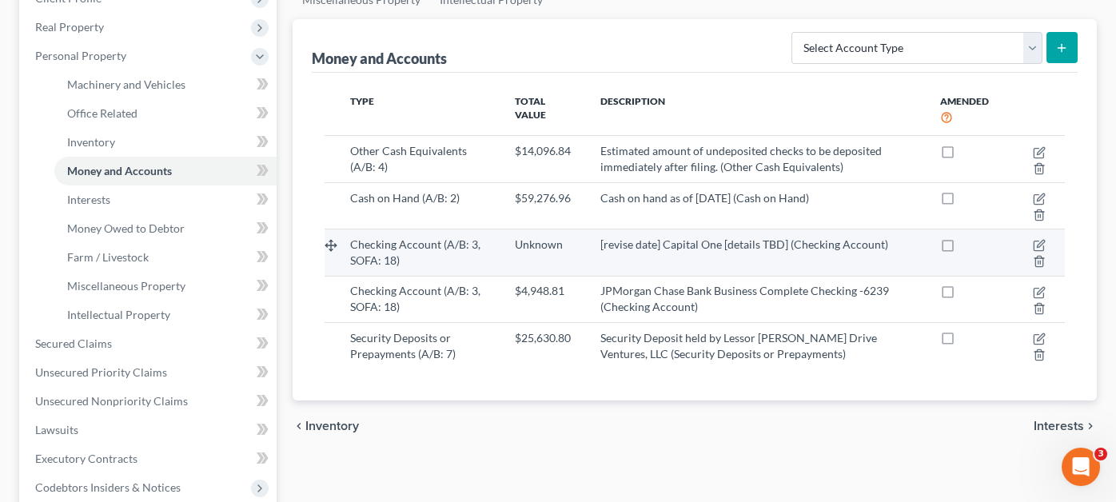
scroll to position [0, 0]
